Goal: Transaction & Acquisition: Subscribe to service/newsletter

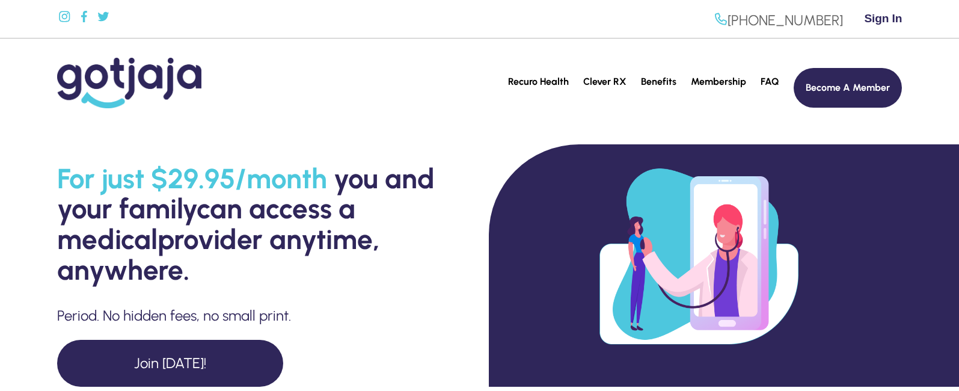
scroll to position [60, 0]
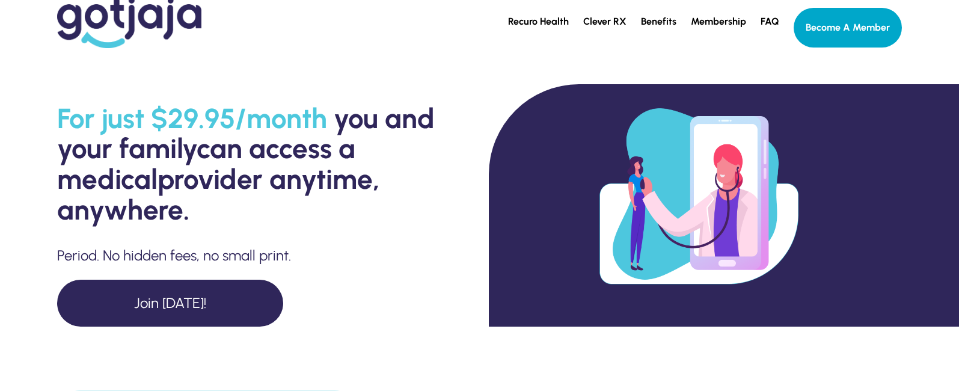
click at [855, 33] on link "Become A Member" at bounding box center [848, 28] width 108 height 40
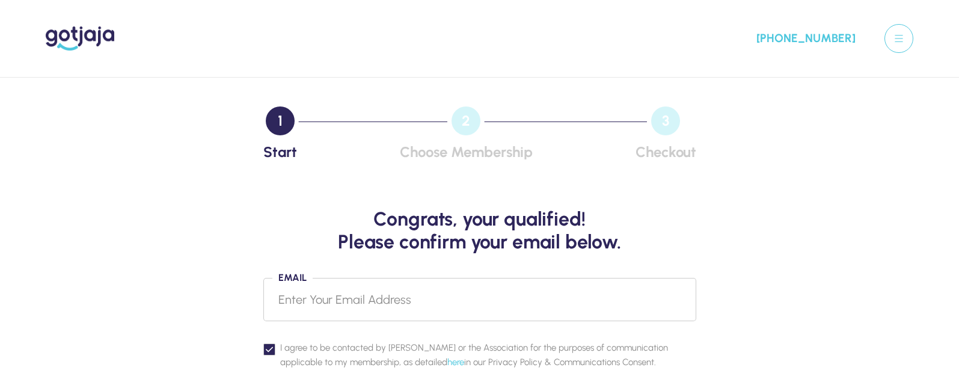
click at [327, 294] on input "Email" at bounding box center [479, 299] width 433 height 43
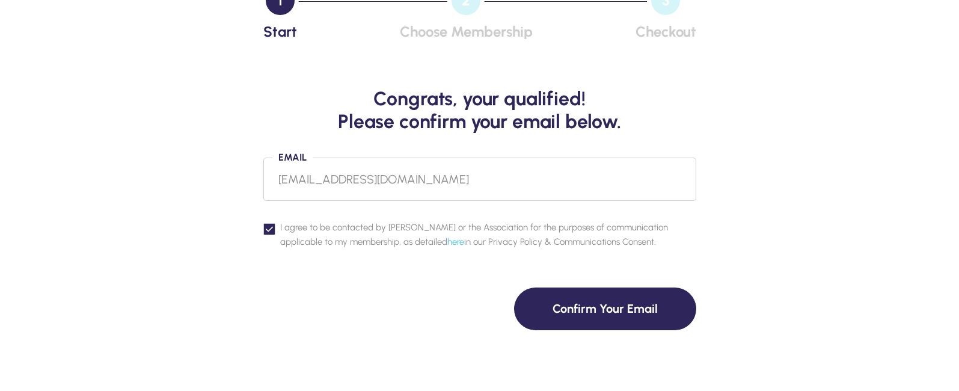
scroll to position [180, 0]
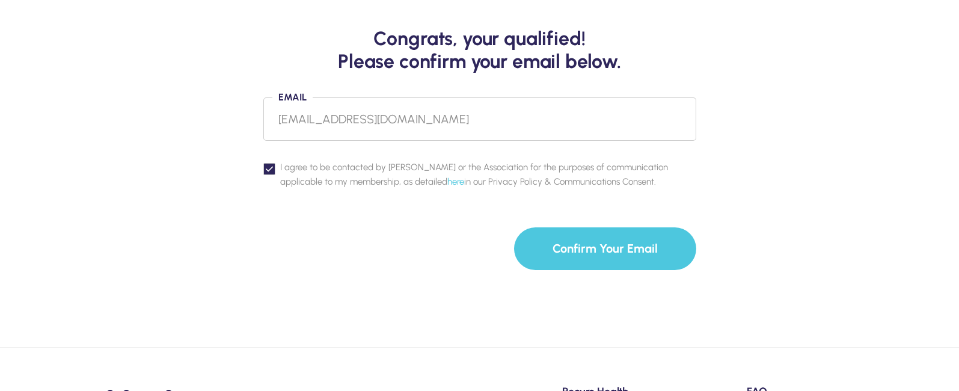
type input "[EMAIL_ADDRESS][DOMAIN_NAME]"
click at [606, 247] on button "Confirm Your Email" at bounding box center [605, 248] width 182 height 43
click at [555, 250] on button "Confirm Your Email" at bounding box center [605, 248] width 182 height 43
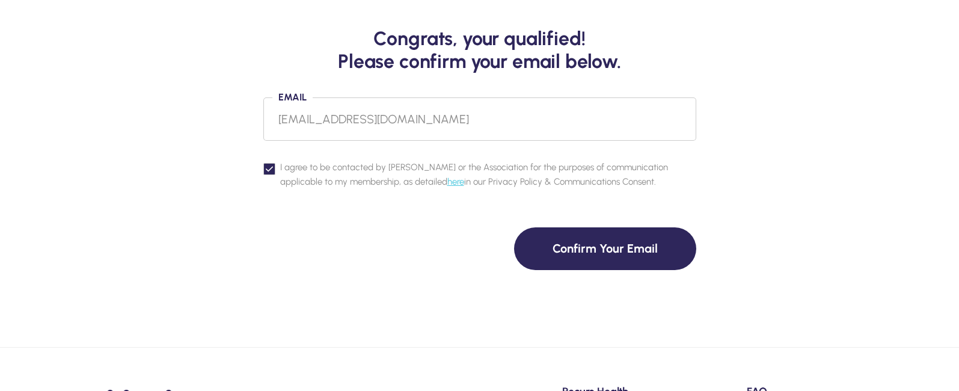
click at [447, 179] on link "here" at bounding box center [455, 181] width 17 height 11
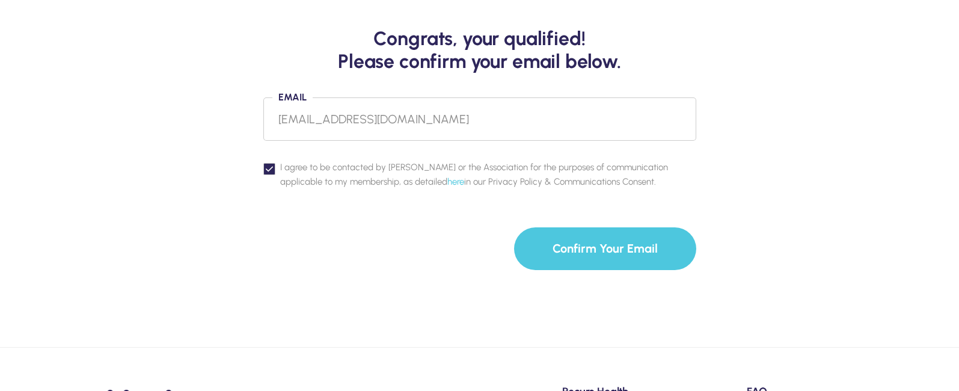
click at [583, 247] on button "Confirm Your Email" at bounding box center [605, 248] width 182 height 43
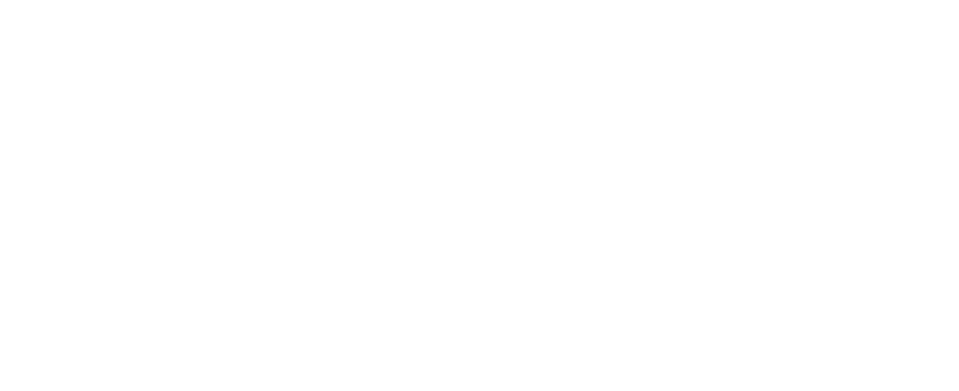
scroll to position [60, 0]
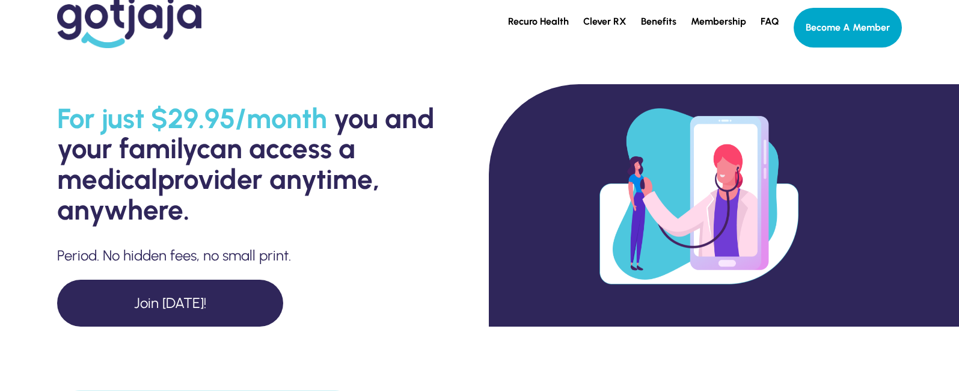
click at [835, 35] on link "Become A Member" at bounding box center [848, 28] width 108 height 40
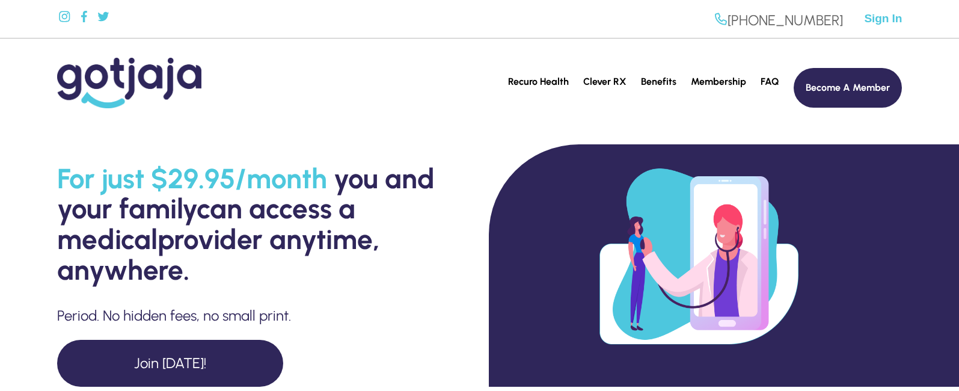
click at [882, 20] on span "Sign In" at bounding box center [883, 18] width 38 height 14
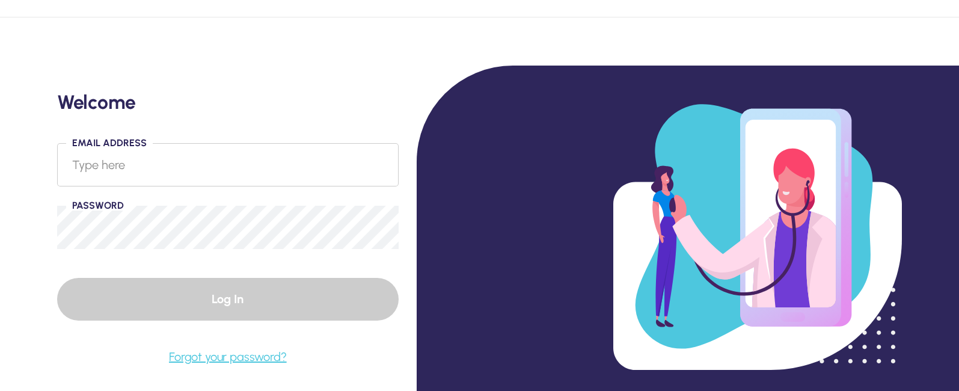
scroll to position [120, 0]
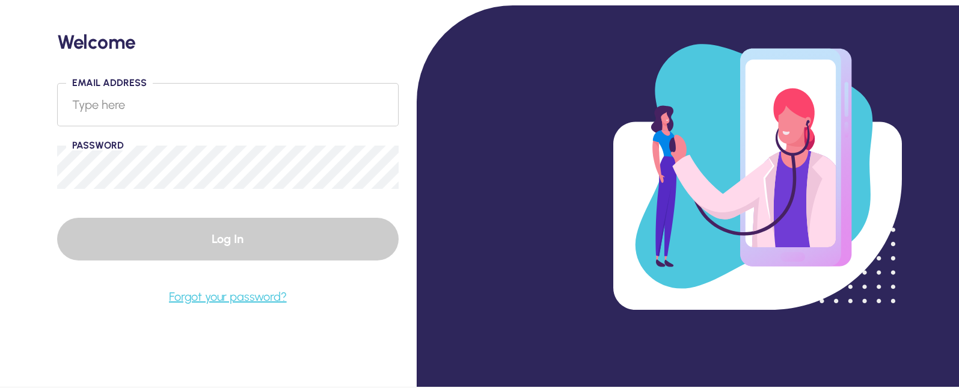
click at [118, 107] on input "Email Address" at bounding box center [228, 104] width 342 height 43
type input "[EMAIL_ADDRESS][DOMAIN_NAME]"
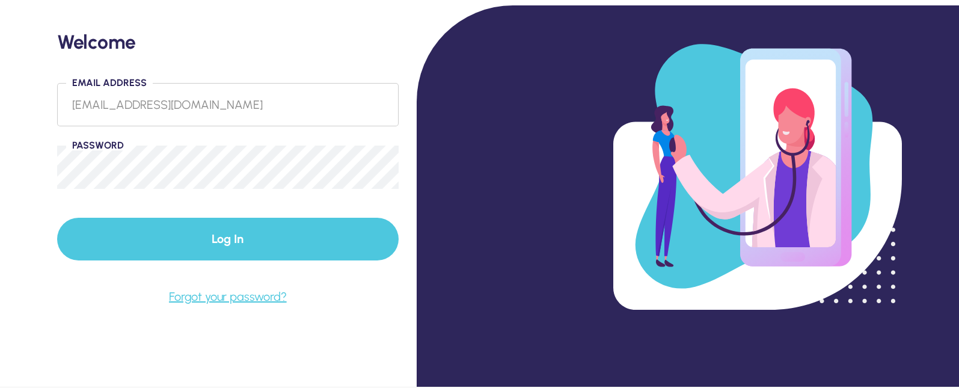
click at [232, 238] on button "Log In" at bounding box center [228, 239] width 342 height 43
